Goal: Book appointment/travel/reservation

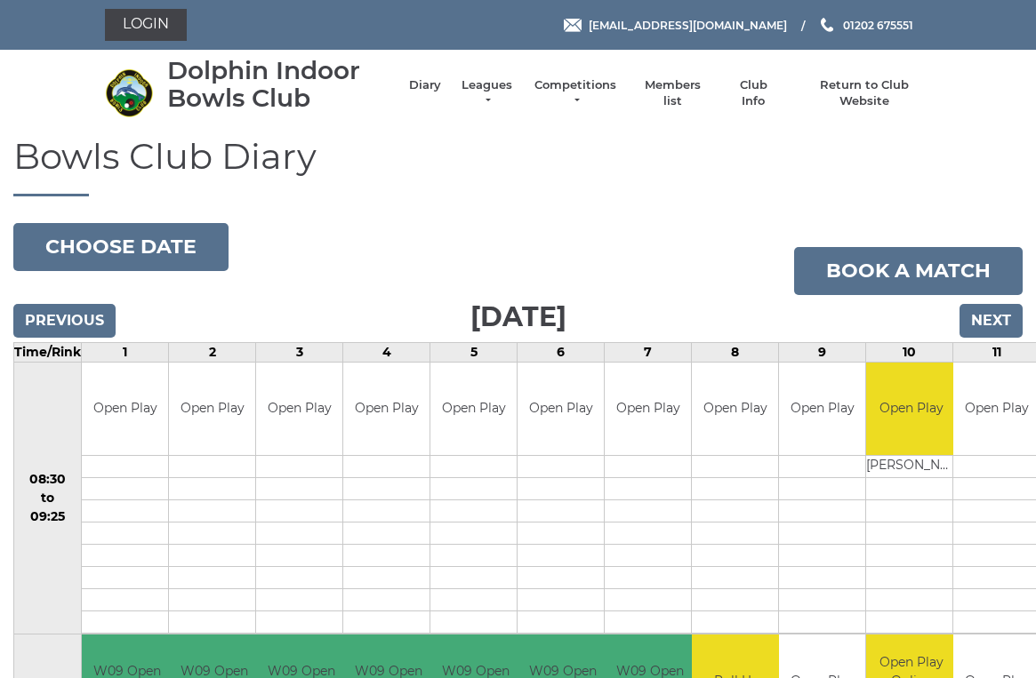
scroll to position [0, 2]
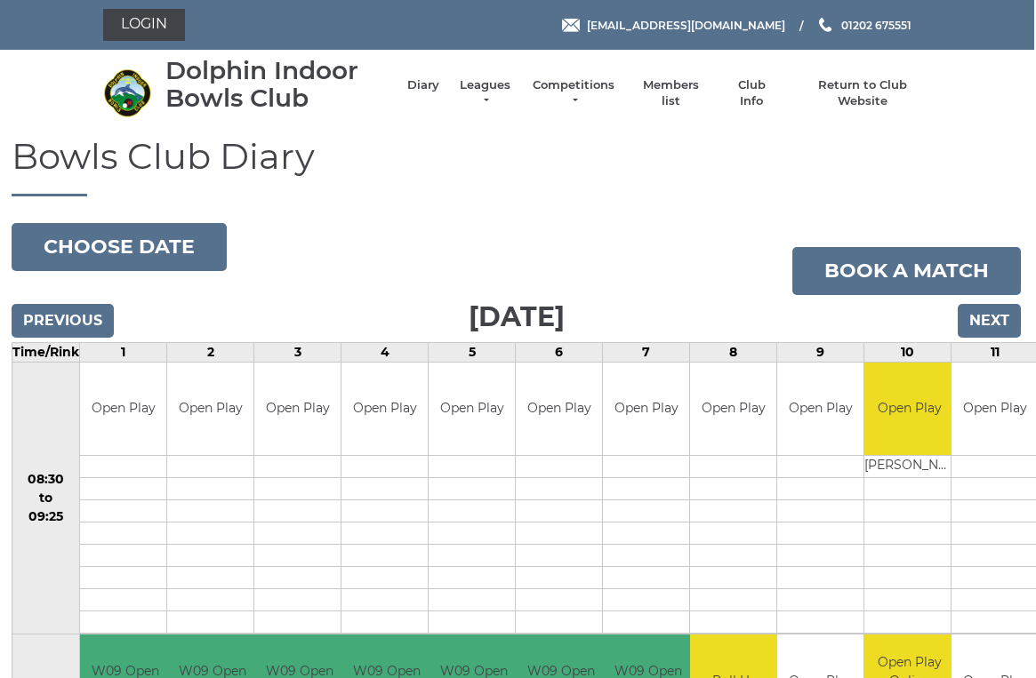
click at [506, 97] on link "Leagues" at bounding box center [485, 93] width 56 height 32
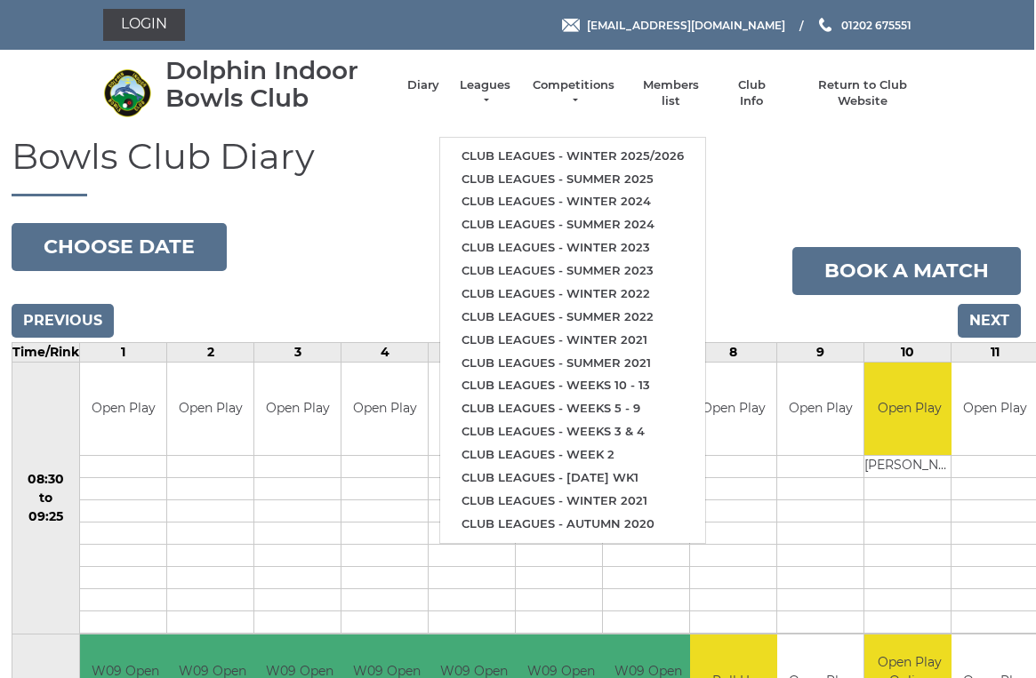
click at [609, 147] on link "Club leagues - Winter 2025/2026" at bounding box center [572, 156] width 265 height 23
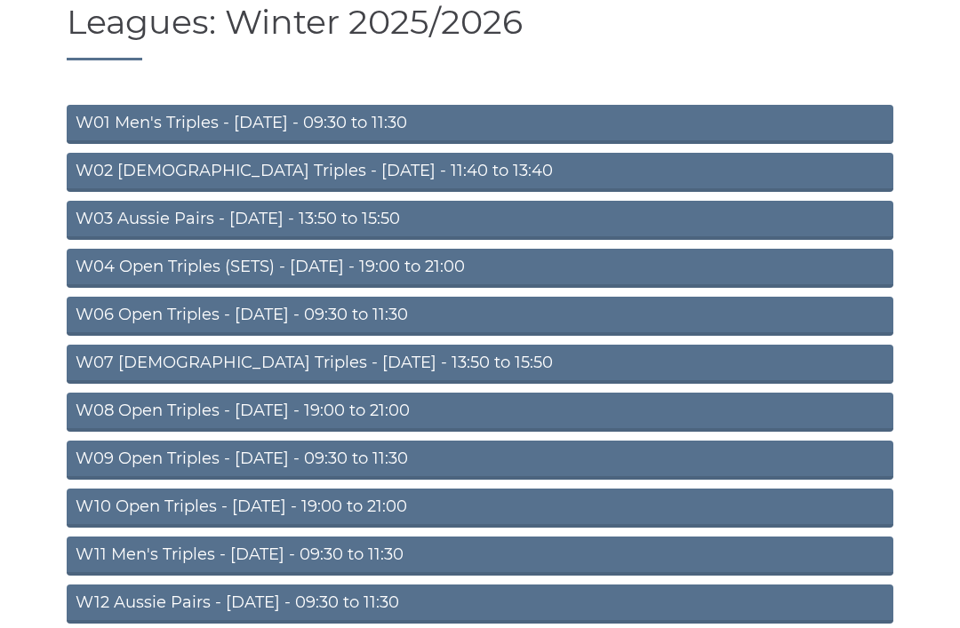
scroll to position [139, 0]
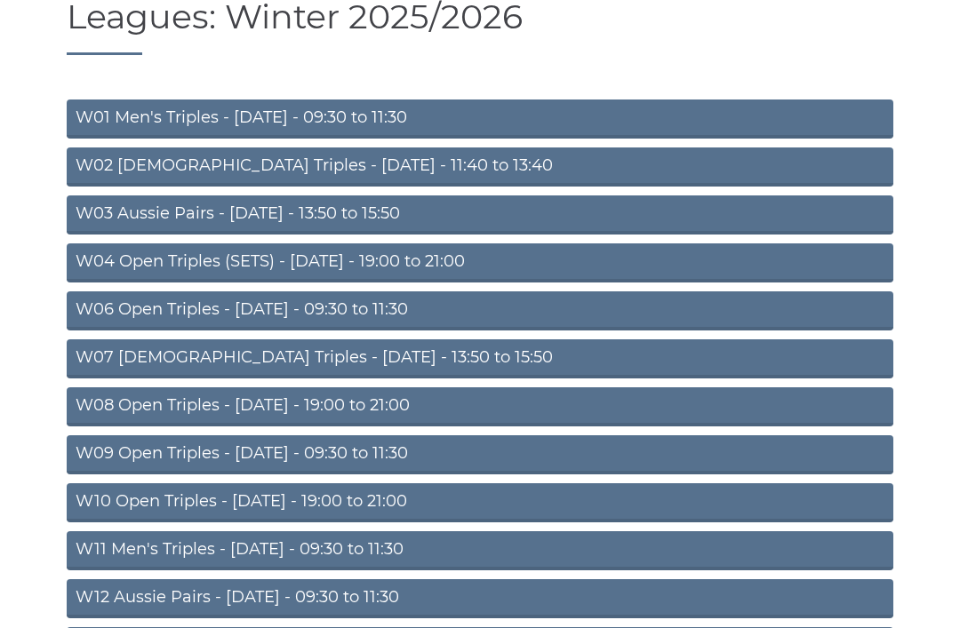
click at [445, 261] on link "W04 Open Triples (SETS) - Monday - 19:00 to 21:00" at bounding box center [480, 263] width 827 height 39
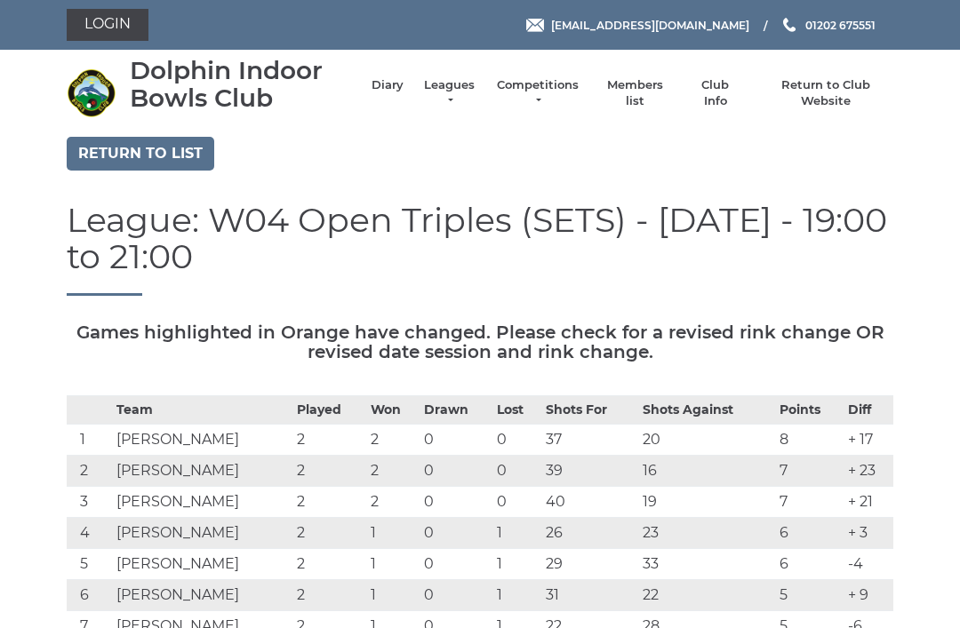
click at [387, 93] on link "Diary" at bounding box center [388, 85] width 32 height 16
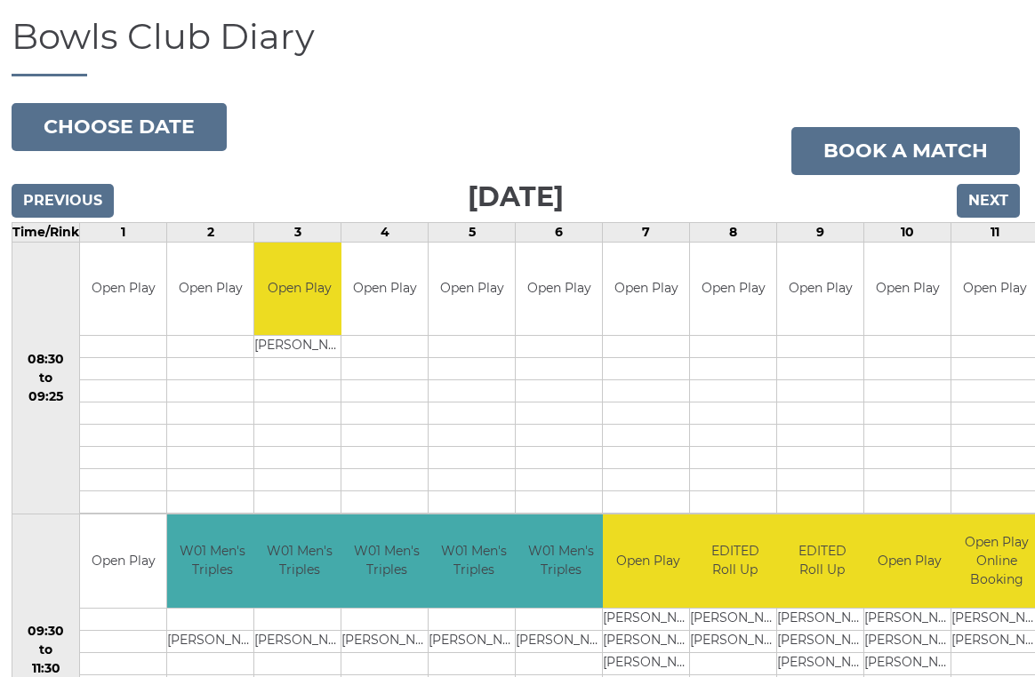
scroll to position [0, 2]
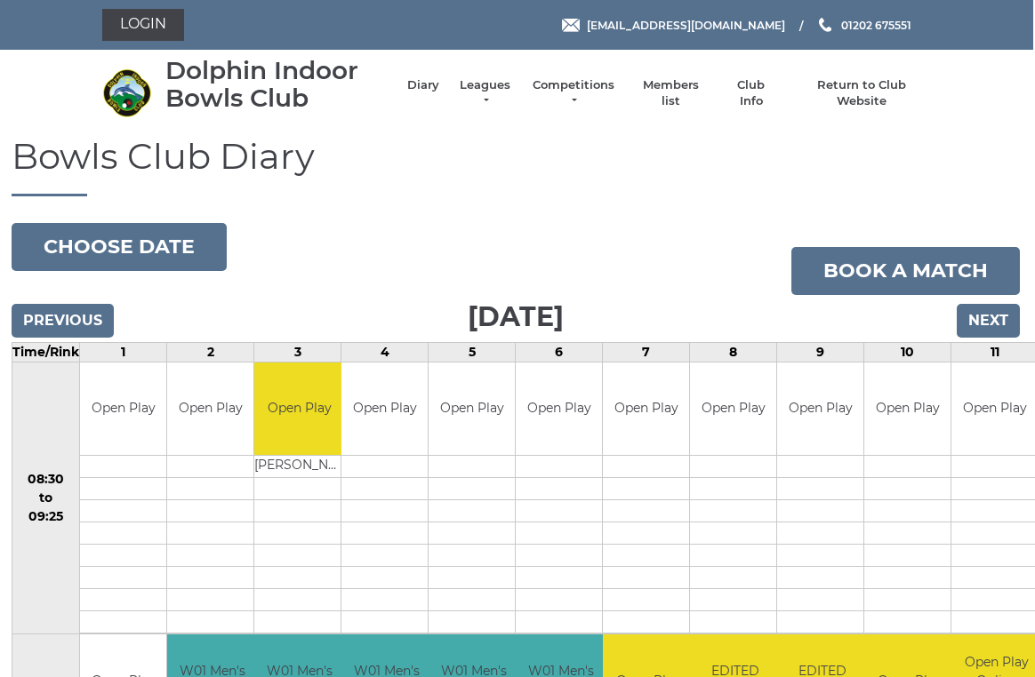
click at [152, 245] on button "Choose date" at bounding box center [119, 247] width 215 height 48
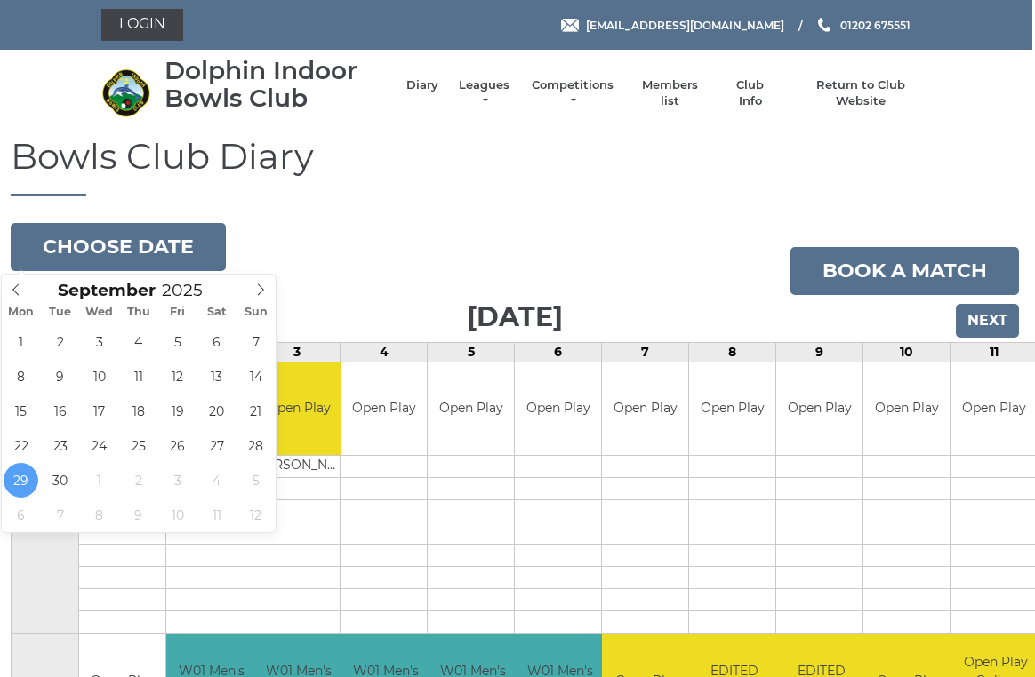
click at [271, 291] on span at bounding box center [260, 287] width 29 height 25
type input "2025-10-06"
